Goal: Find specific page/section: Find specific page/section

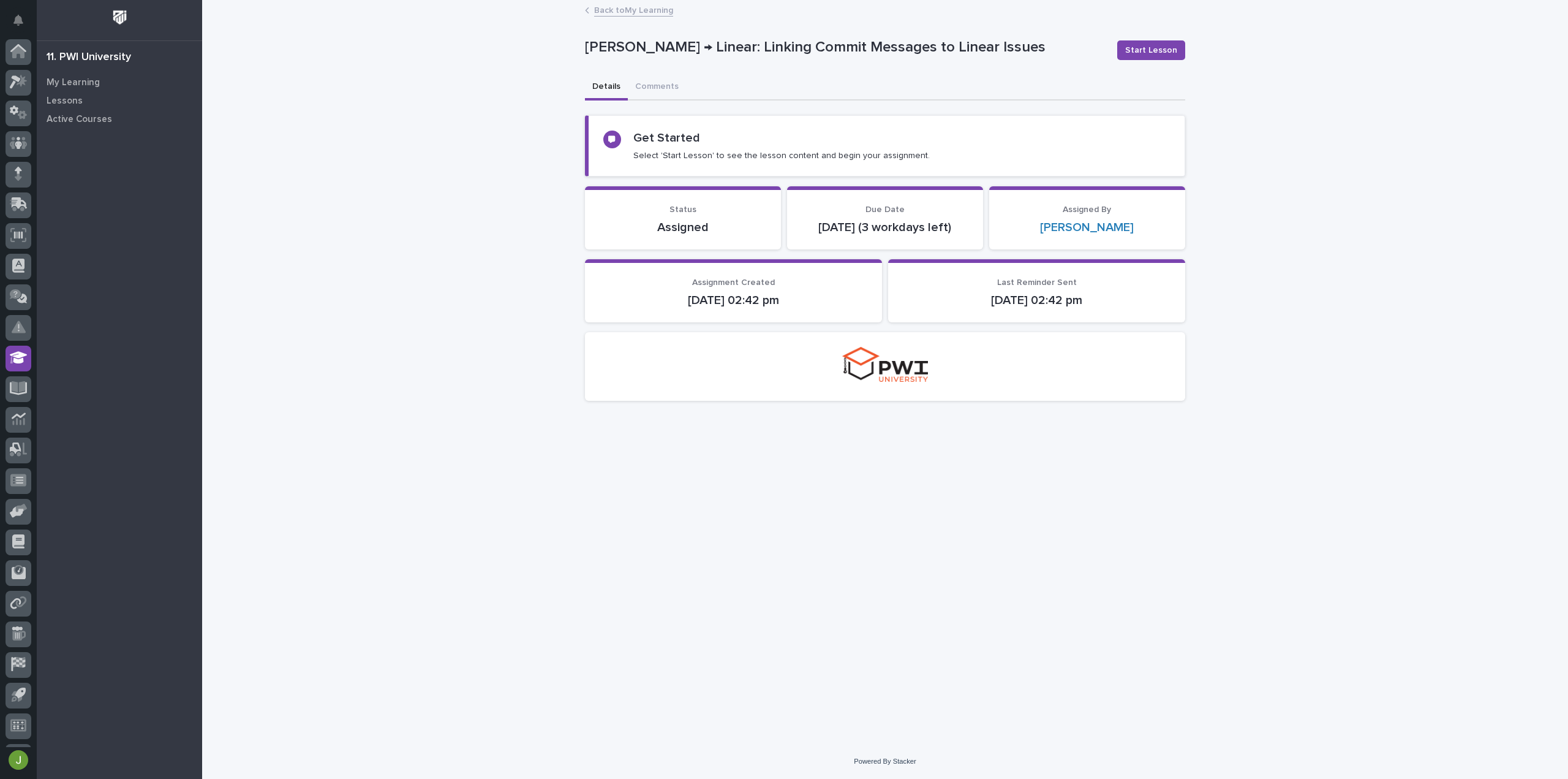
scroll to position [27, 0]
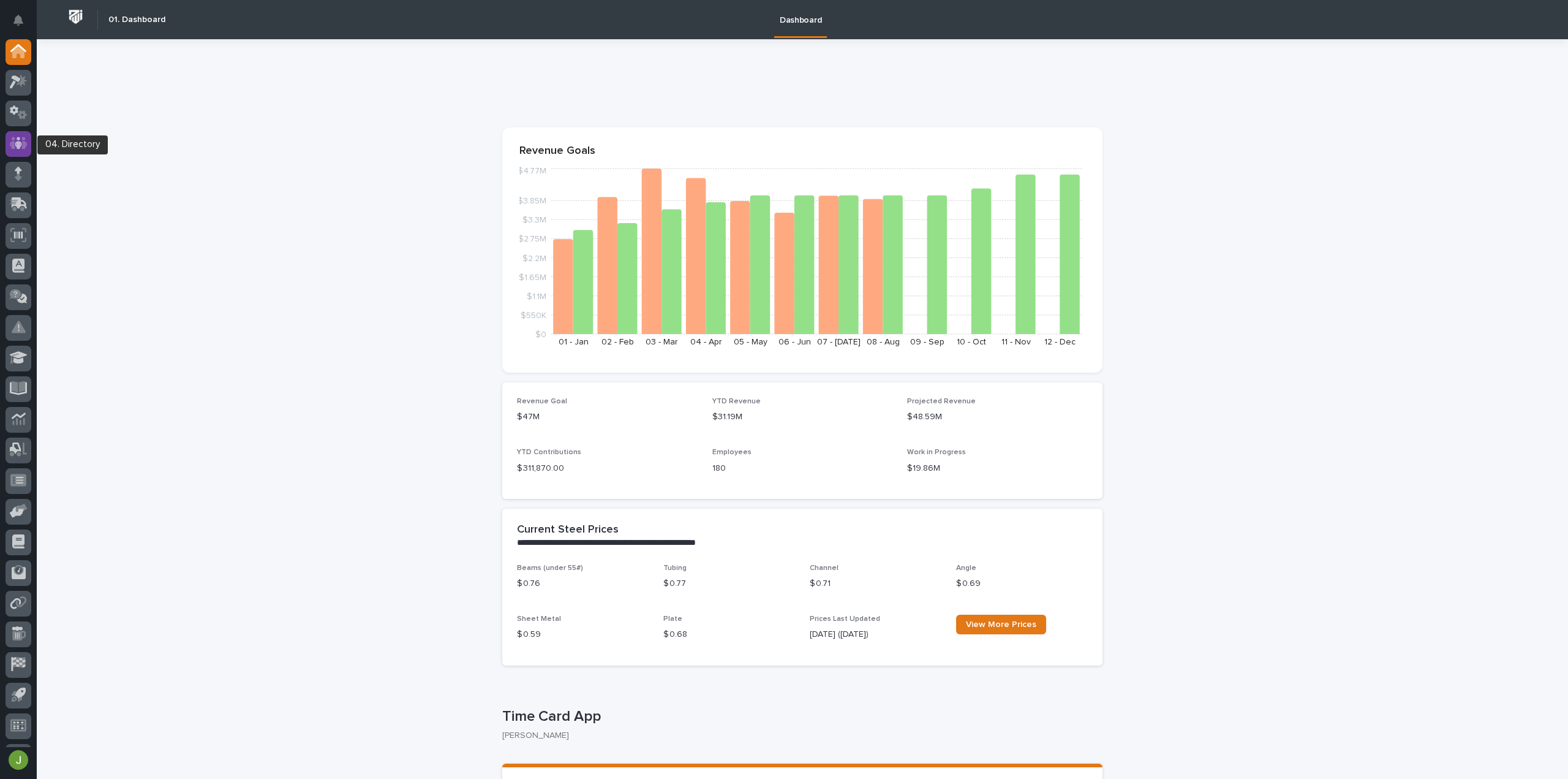
click at [15, 132] on div at bounding box center [18, 144] width 26 height 26
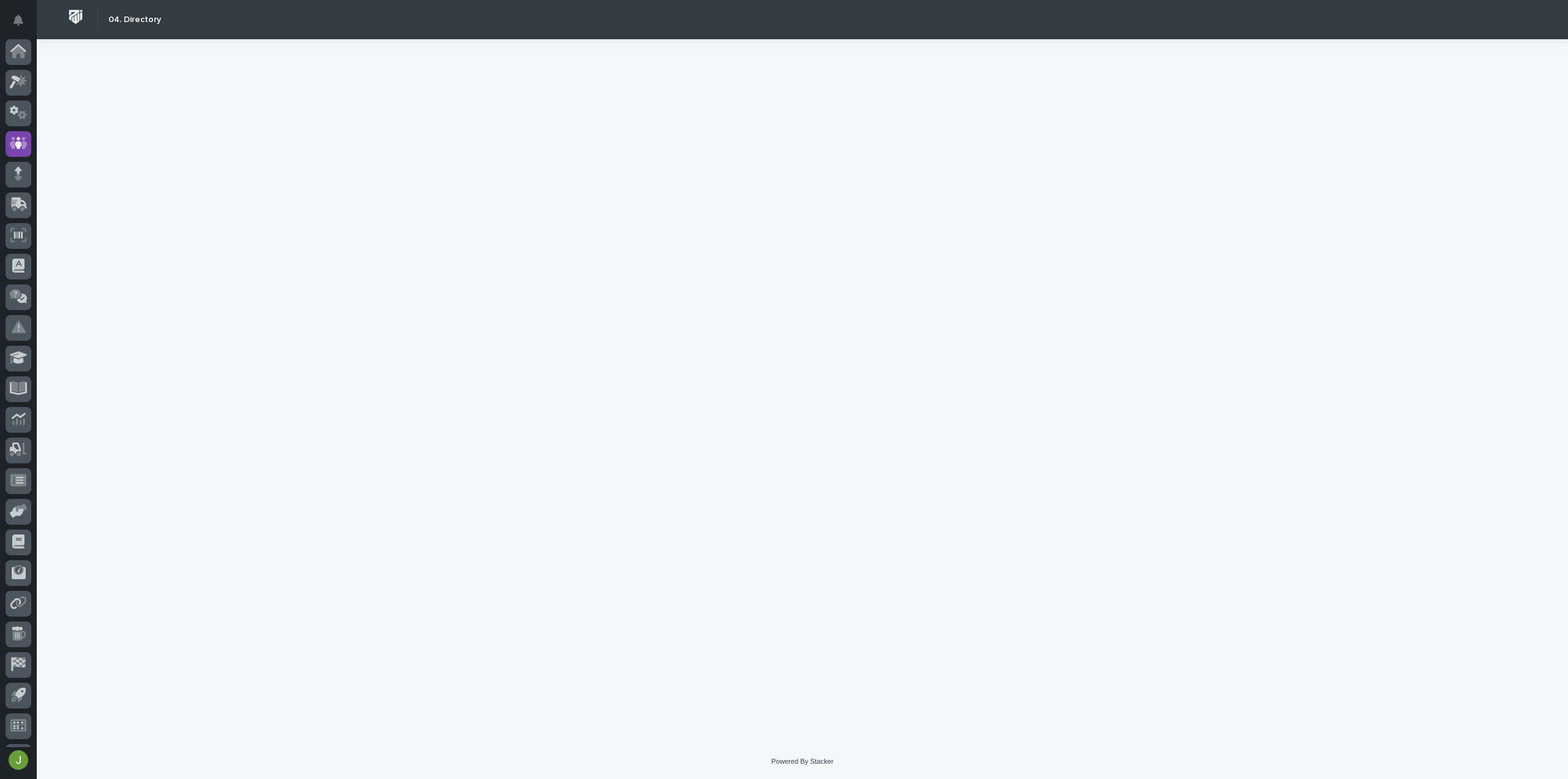
scroll to position [27, 0]
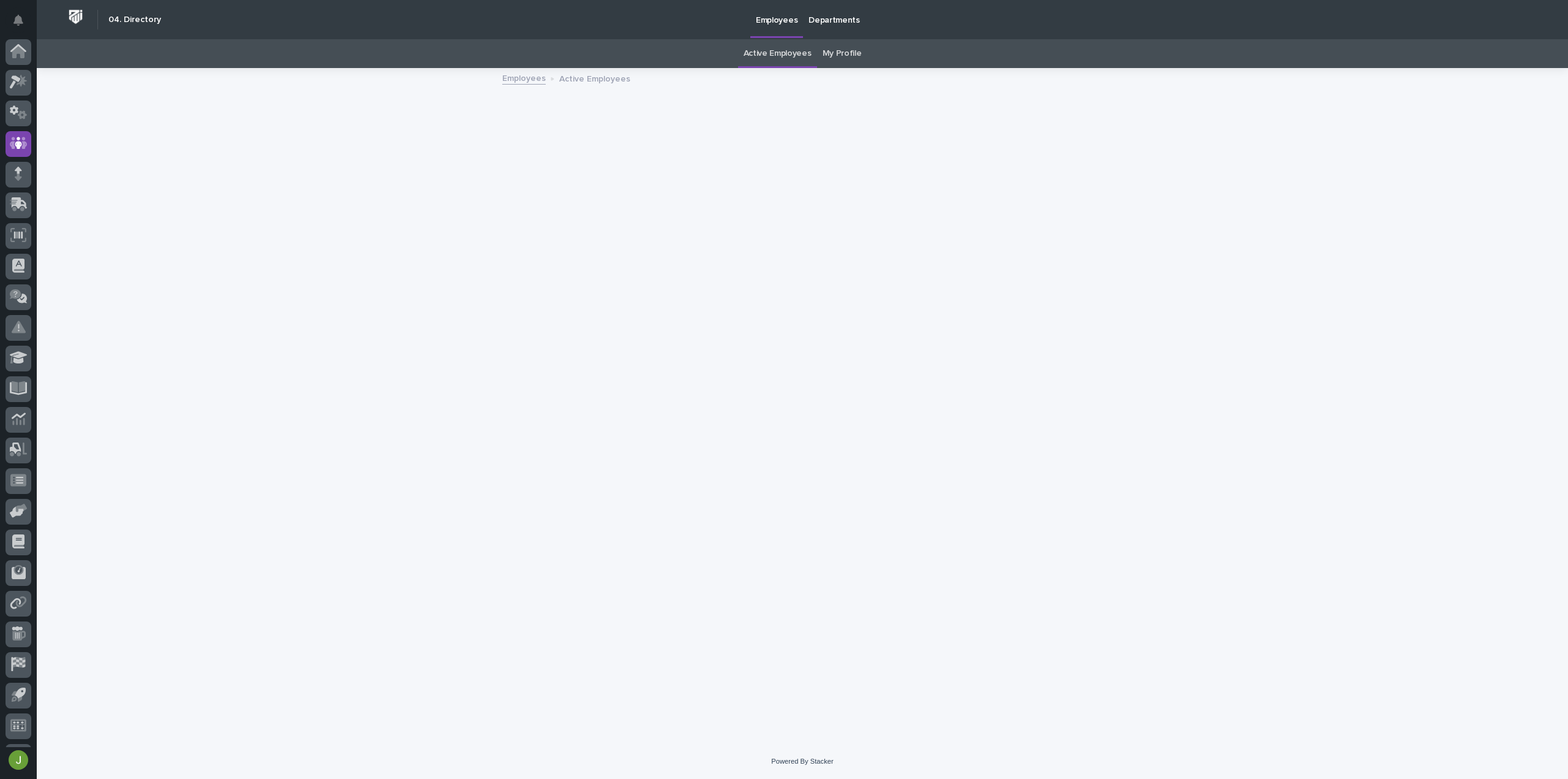
scroll to position [27, 0]
click at [840, 59] on link "My Profile" at bounding box center [842, 53] width 39 height 29
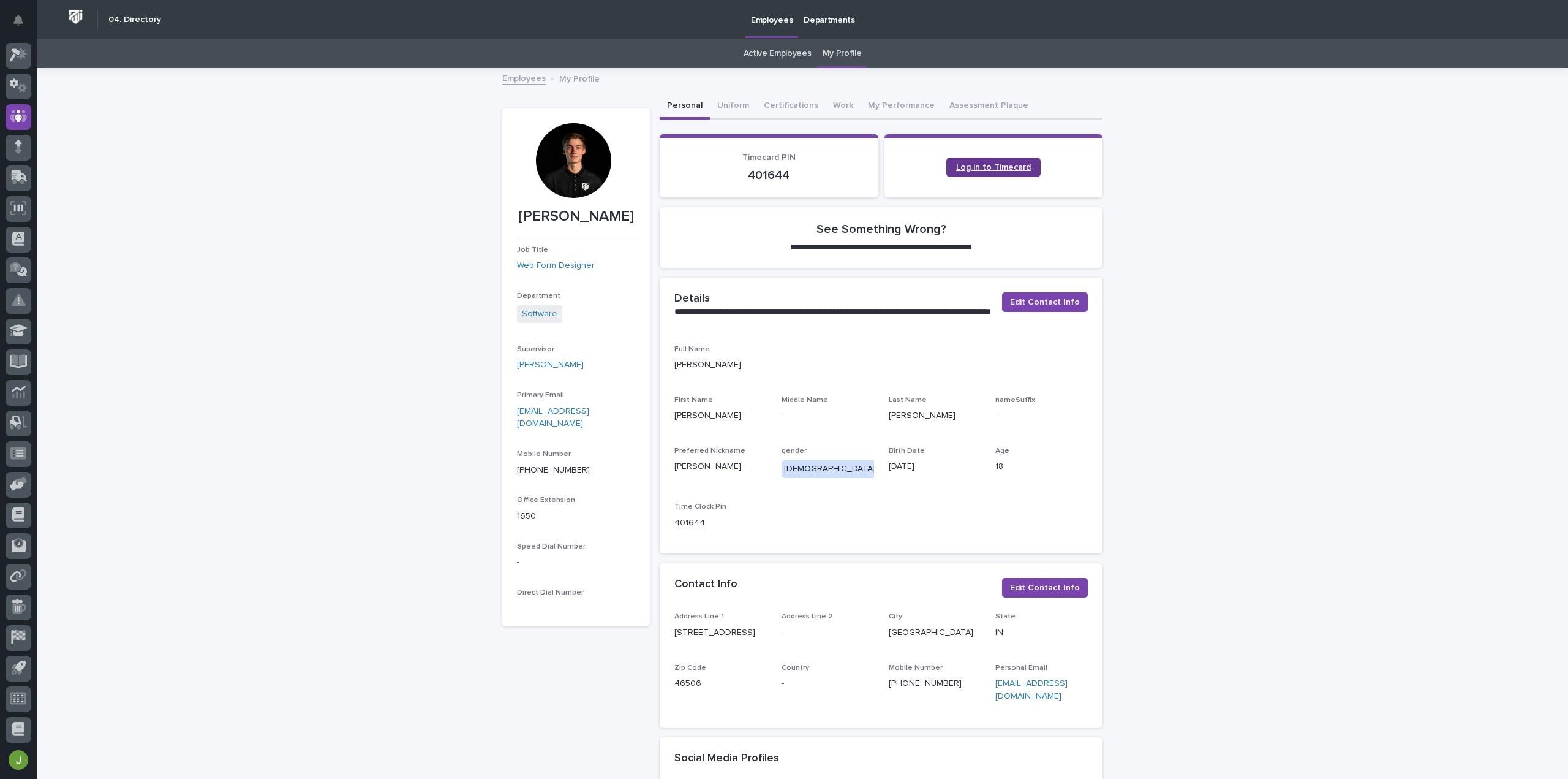
click at [1011, 165] on span "Log in to Timecard" at bounding box center [993, 167] width 75 height 8
